Goal: Transaction & Acquisition: Purchase product/service

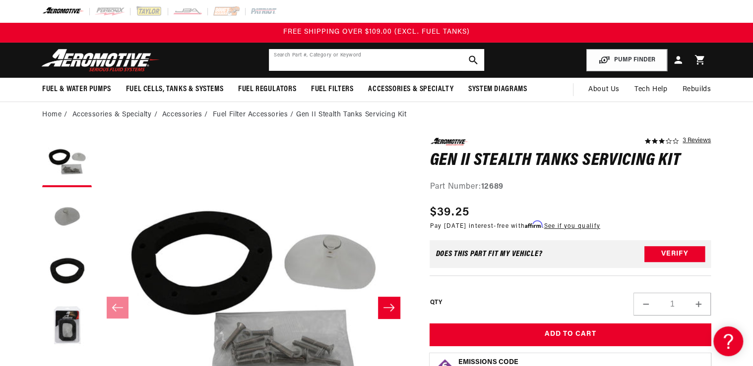
drag, startPoint x: 305, startPoint y: 56, endPoint x: 295, endPoint y: 51, distance: 10.4
click at [304, 55] on input "text" at bounding box center [376, 60] width 215 height 22
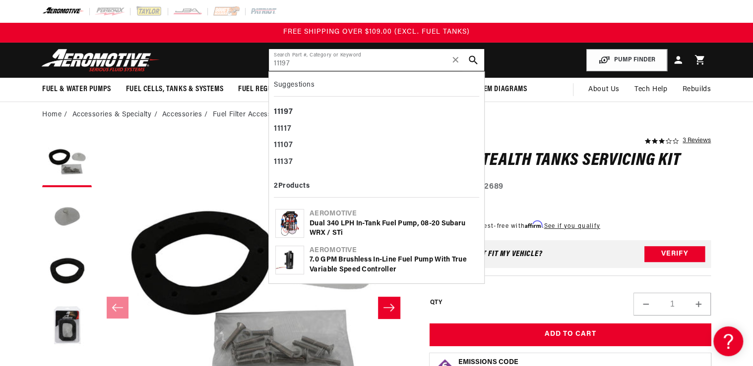
type input "11197"
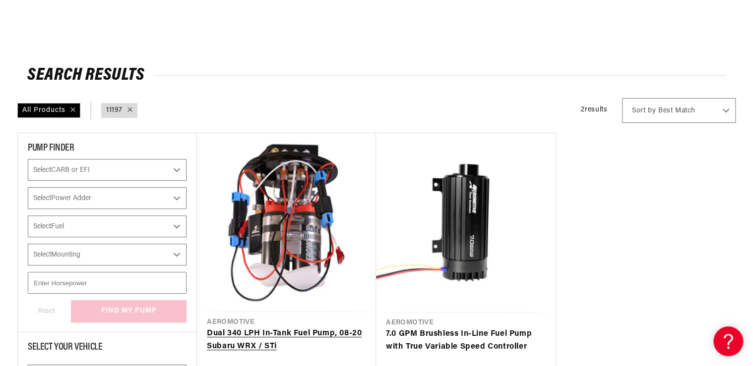
scroll to position [119, 0]
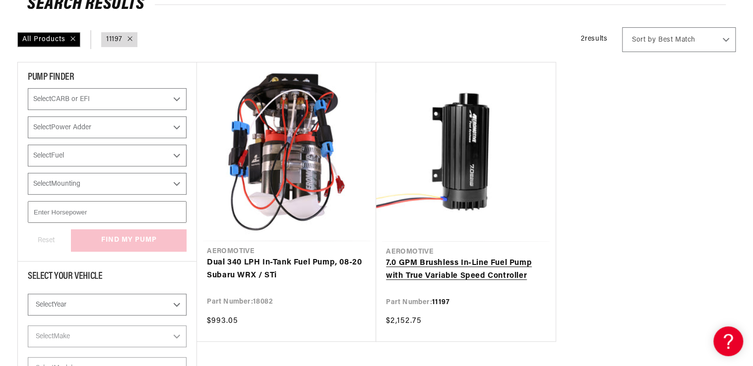
click at [454, 272] on link "7.0 GPM Brushless In-Line Fuel Pump with True Variable Speed Controller" at bounding box center [466, 269] width 160 height 25
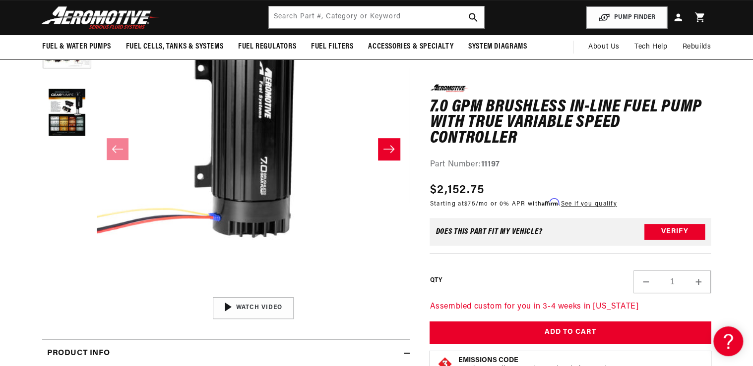
scroll to position [79, 0]
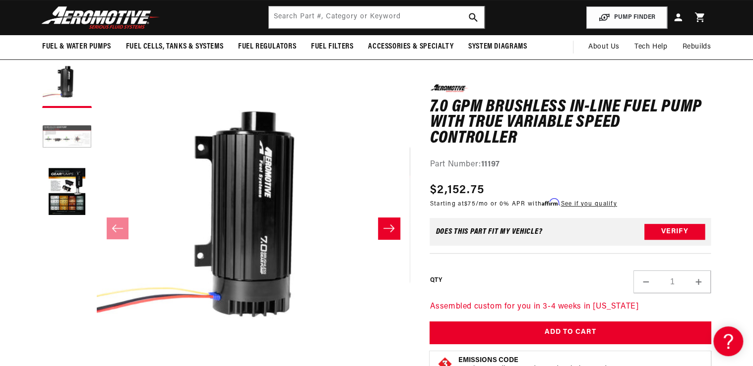
click at [65, 137] on button "Load image 2 in gallery view" at bounding box center [67, 138] width 50 height 50
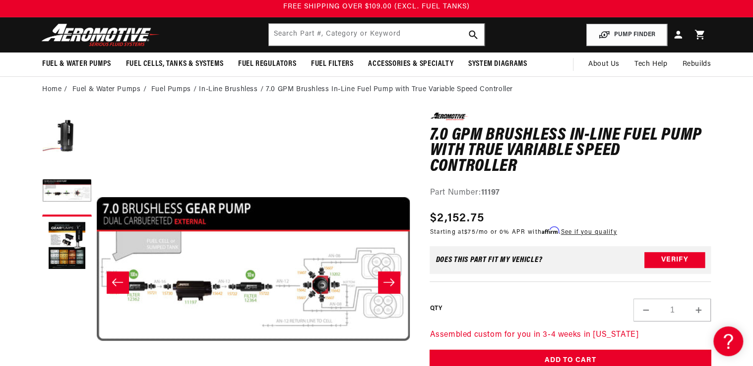
scroll to position [40, 0]
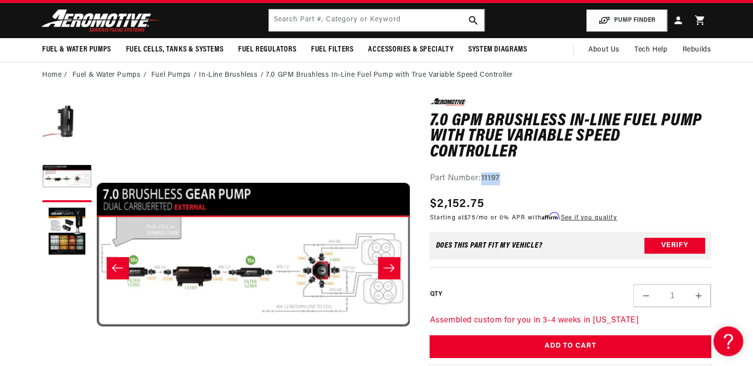
drag, startPoint x: 484, startPoint y: 180, endPoint x: 501, endPoint y: 178, distance: 16.9
click at [500, 178] on strong "11197" at bounding box center [490, 179] width 19 height 8
copy strong "11197"
